Goal: Information Seeking & Learning: Understand process/instructions

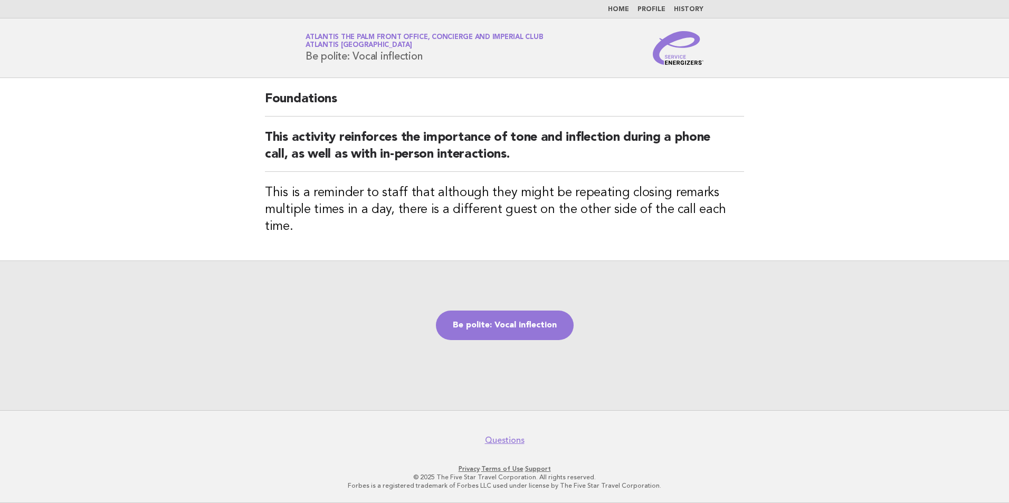
drag, startPoint x: 307, startPoint y: 57, endPoint x: 429, endPoint y: 55, distance: 121.9
click at [429, 55] on h1 "Service Energizers Atlantis The Palm Front Office, Concierge and Imperial Club …" at bounding box center [423, 47] width 237 height 27
copy h1 "Be polite: Vocal inflection"
click at [253, 285] on div "Be polite: Vocal inflection" at bounding box center [504, 336] width 1009 height 150
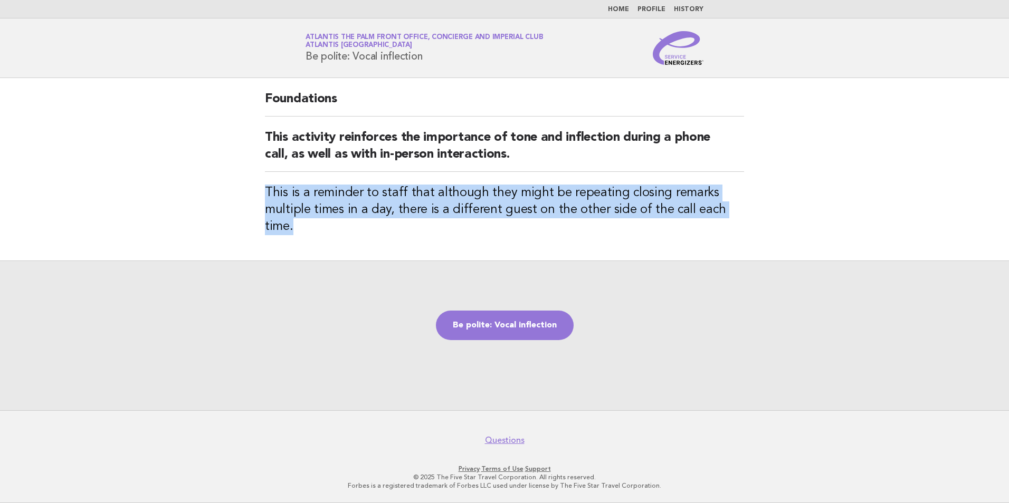
drag, startPoint x: 267, startPoint y: 187, endPoint x: 743, endPoint y: 217, distance: 476.8
click at [743, 217] on div "Foundations This activity reinforces the importance of tone and inflection duri…" at bounding box center [504, 169] width 504 height 183
copy h3 "This is a reminder to staff that although they might be repeating closing remar…"
click at [527, 325] on link "Be polite: Vocal inflection" at bounding box center [505, 326] width 138 height 30
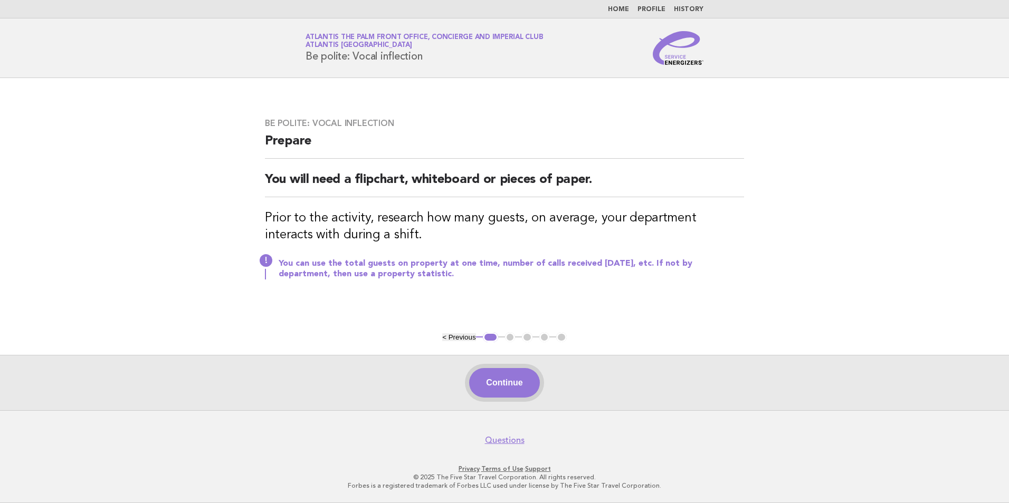
click at [501, 374] on button "Continue" at bounding box center [504, 383] width 70 height 30
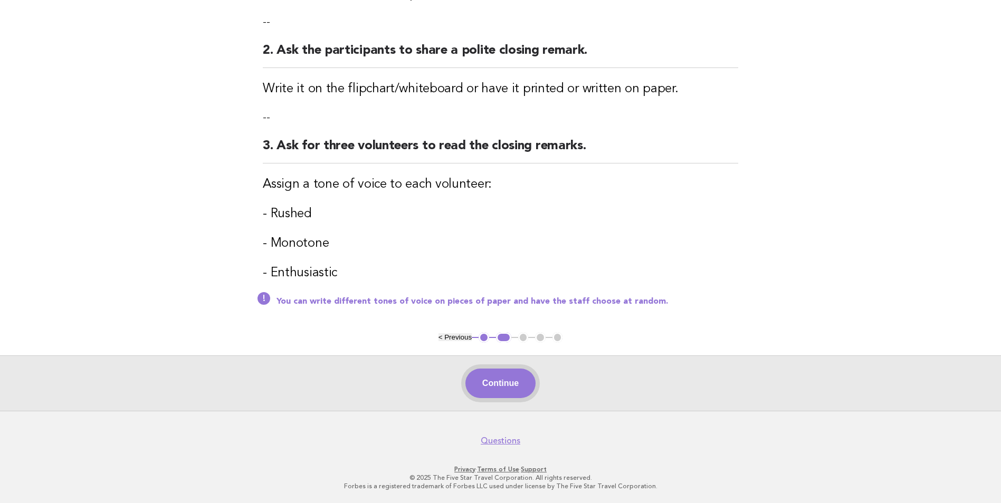
click at [495, 392] on button "Continue" at bounding box center [500, 384] width 70 height 30
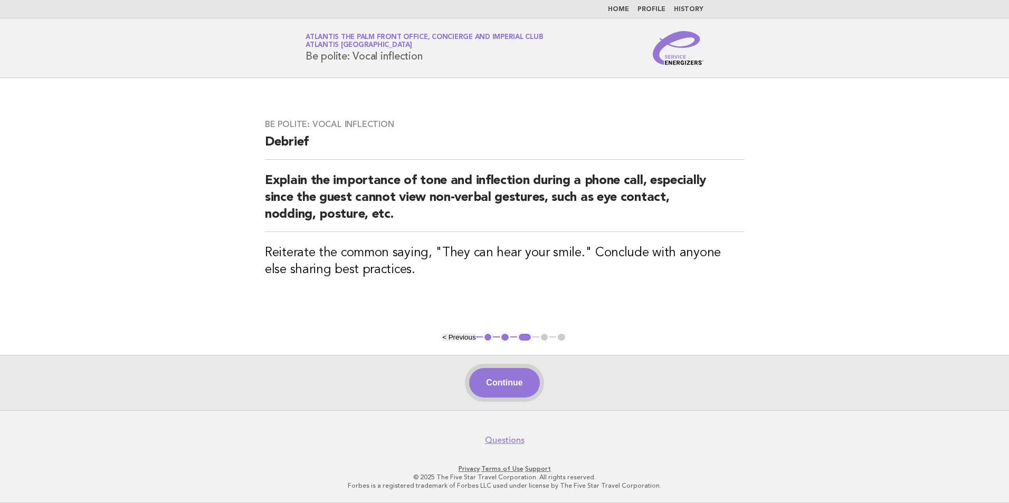
click at [515, 389] on button "Continue" at bounding box center [504, 383] width 70 height 30
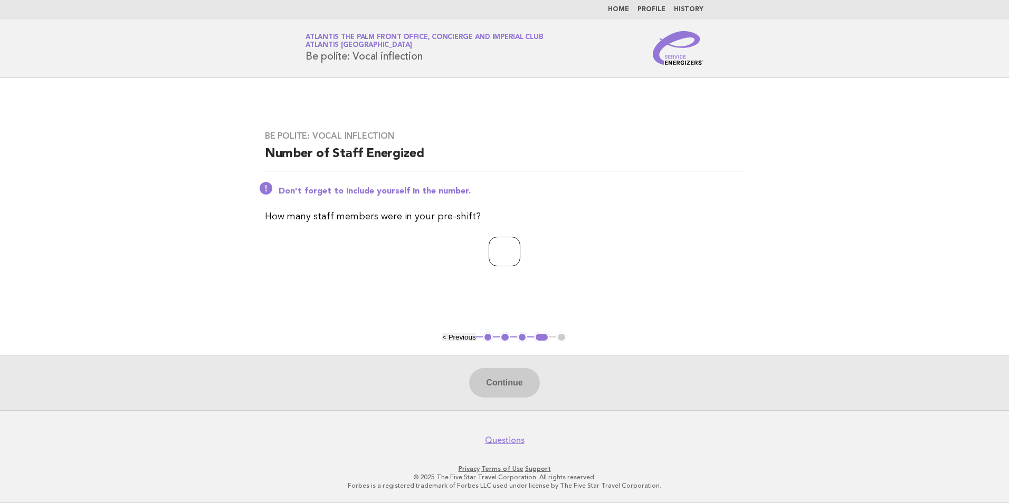
click at [513, 260] on input "number" at bounding box center [505, 252] width 32 height 30
drag, startPoint x: 494, startPoint y: 253, endPoint x: 455, endPoint y: 251, distance: 39.1
click at [455, 251] on p "**" at bounding box center [504, 252] width 479 height 30
type input "**"
click at [503, 377] on button "Continue" at bounding box center [504, 383] width 70 height 30
